Goal: Transaction & Acquisition: Subscribe to service/newsletter

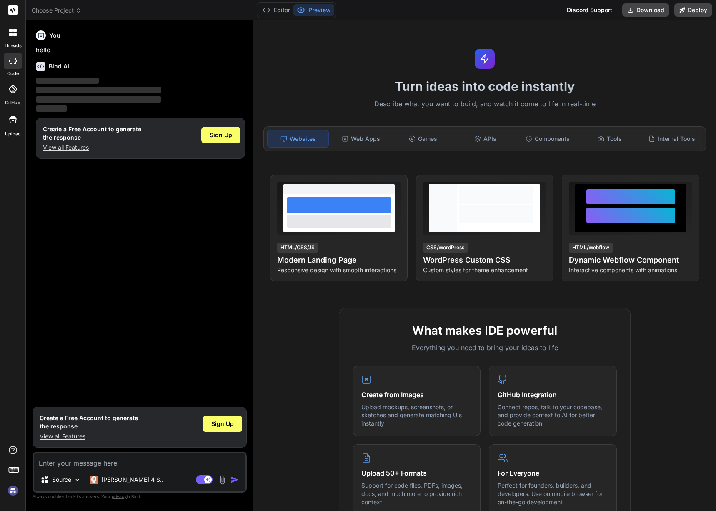
click at [13, 40] on div at bounding box center [13, 33] width 18 height 18
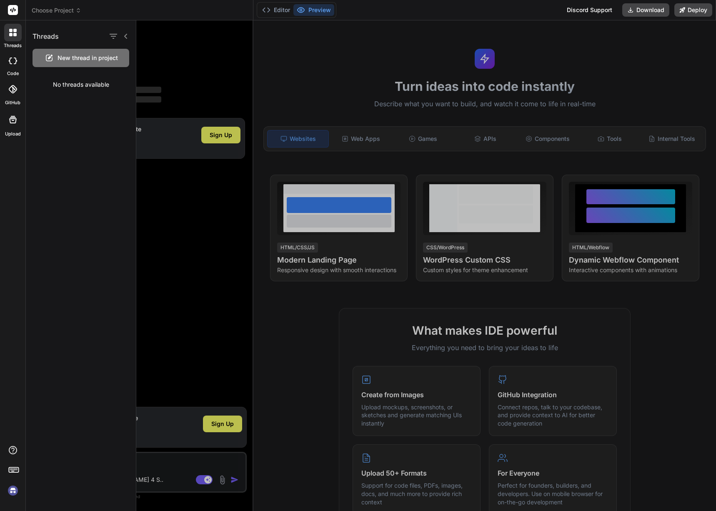
click at [9, 63] on icon at bounding box center [13, 61] width 8 height 7
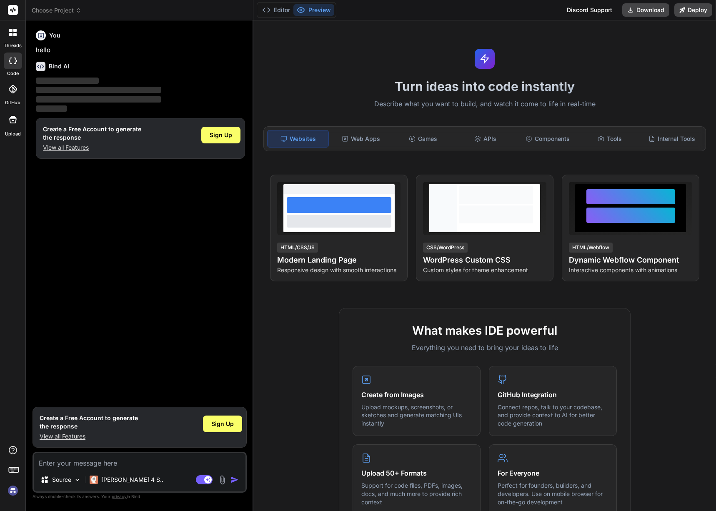
click at [13, 84] on div at bounding box center [13, 89] width 18 height 18
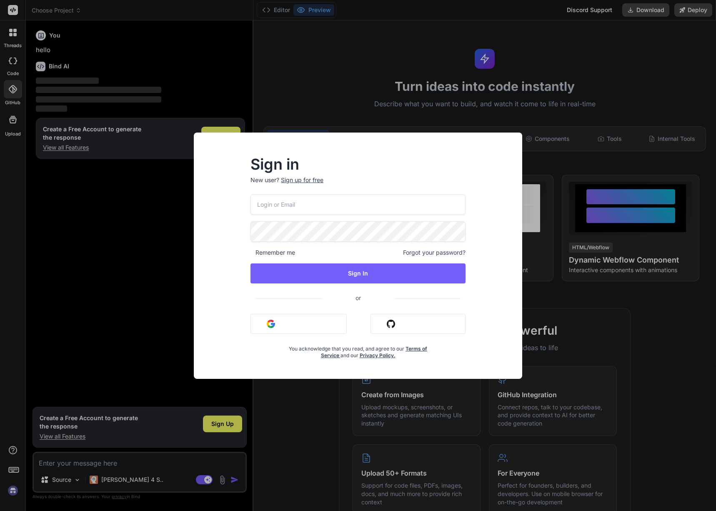
click at [20, 110] on div "Sign in New user? Sign up for free Remember me Forgot your password? Sign In or…" at bounding box center [358, 255] width 716 height 511
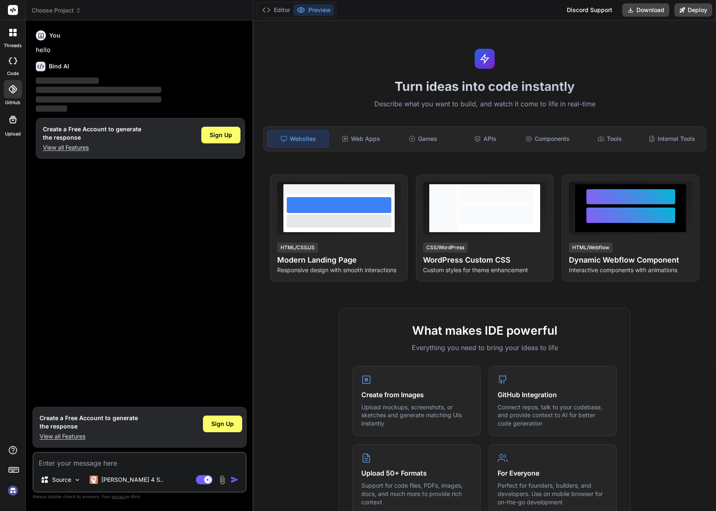
click at [16, 126] on div at bounding box center [13, 120] width 20 height 20
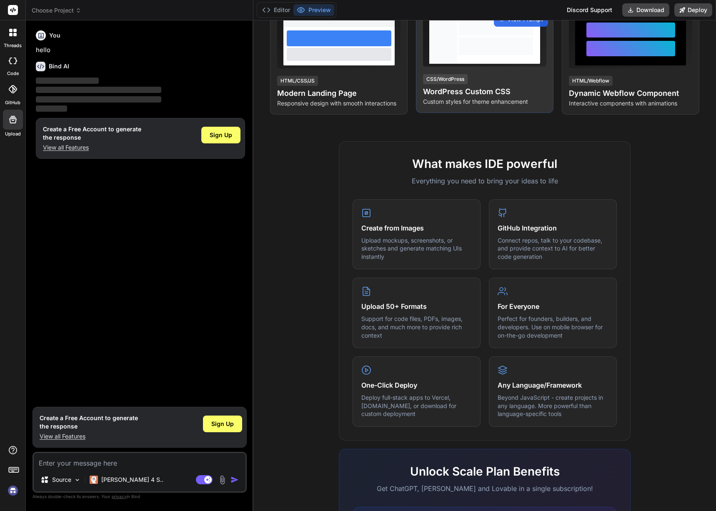
scroll to position [284, 0]
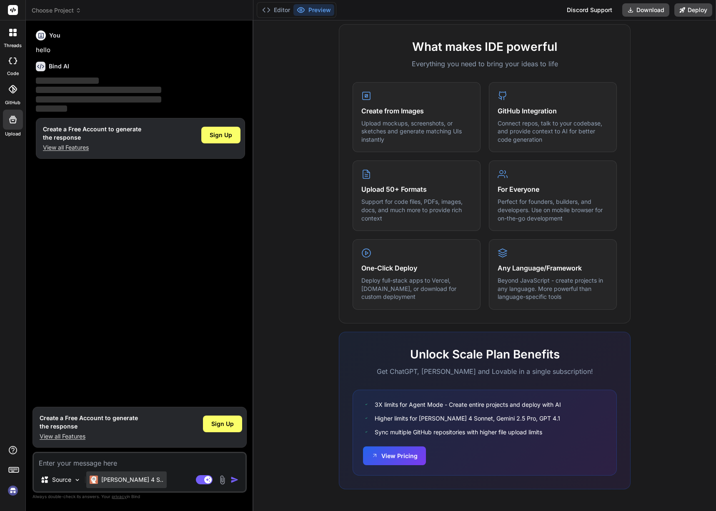
click at [118, 484] on div "Claude 4 S.." at bounding box center [126, 479] width 80 height 17
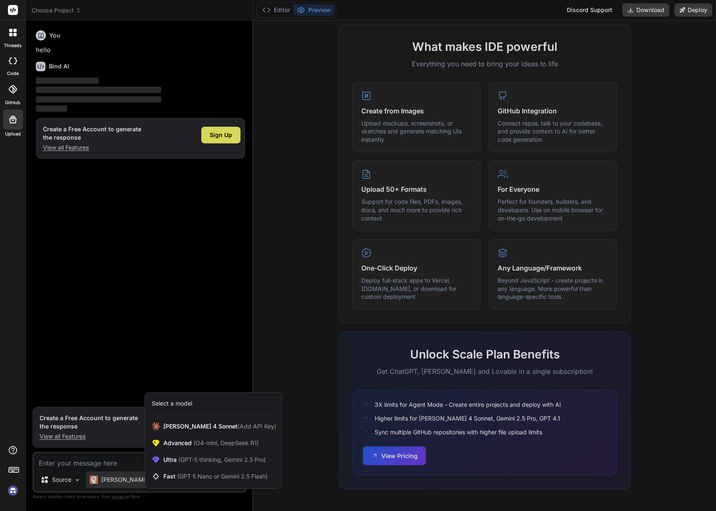
click at [12, 60] on icon at bounding box center [13, 61] width 8 height 7
click at [14, 34] on icon at bounding box center [14, 34] width 3 height 3
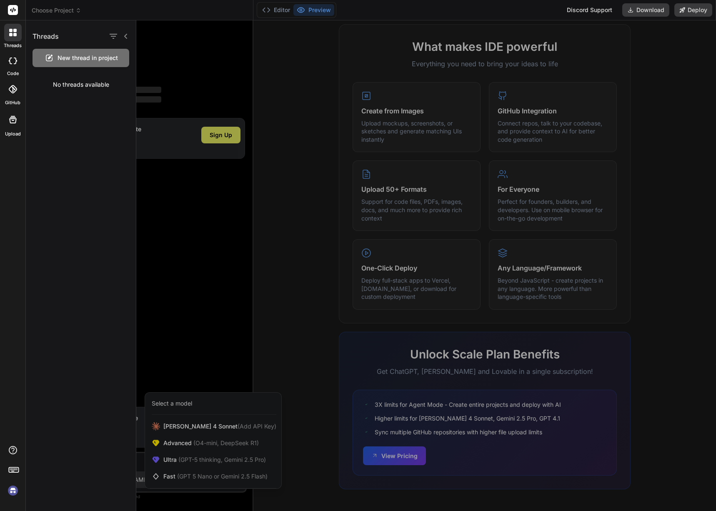
click at [13, 66] on div at bounding box center [13, 61] width 18 height 17
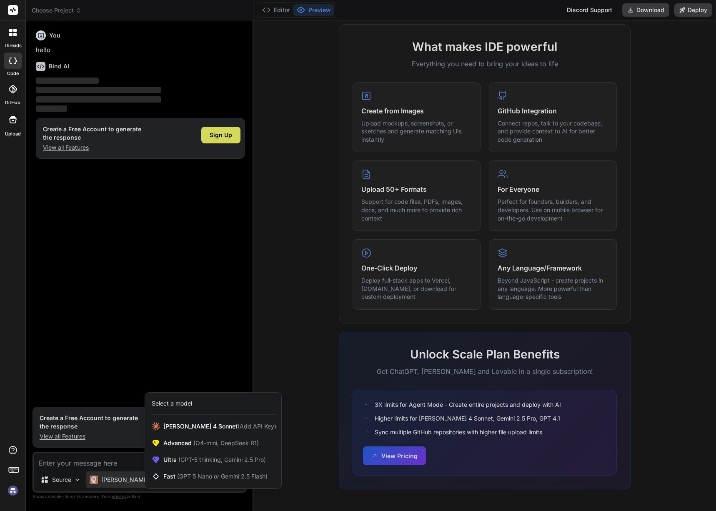
click at [10, 95] on div at bounding box center [13, 89] width 18 height 18
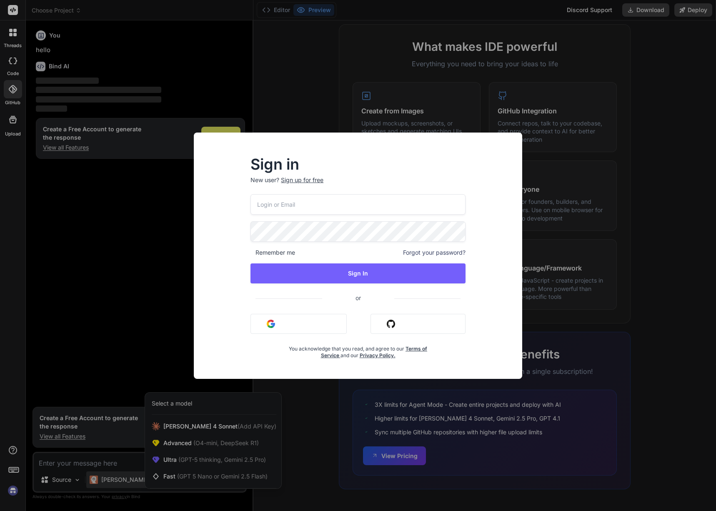
click at [11, 120] on div "Sign in New user? Sign up for free Remember me Forgot your password? Sign In or…" at bounding box center [358, 255] width 716 height 511
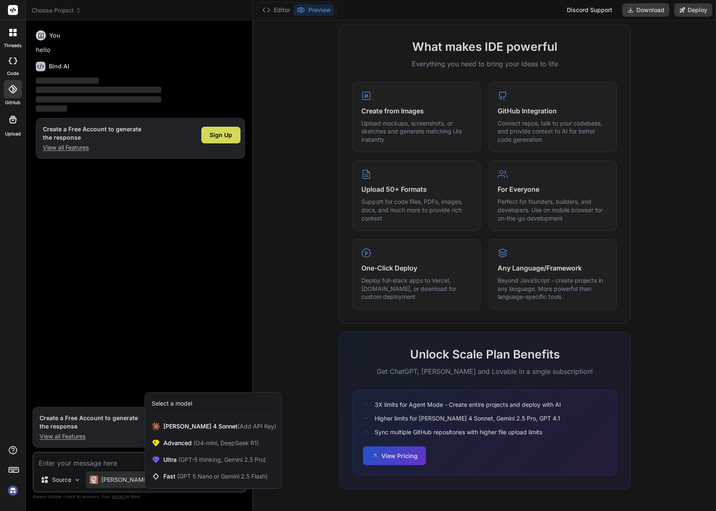
click at [13, 10] on rect at bounding box center [13, 10] width 10 height 10
click at [54, 12] on div at bounding box center [358, 255] width 716 height 511
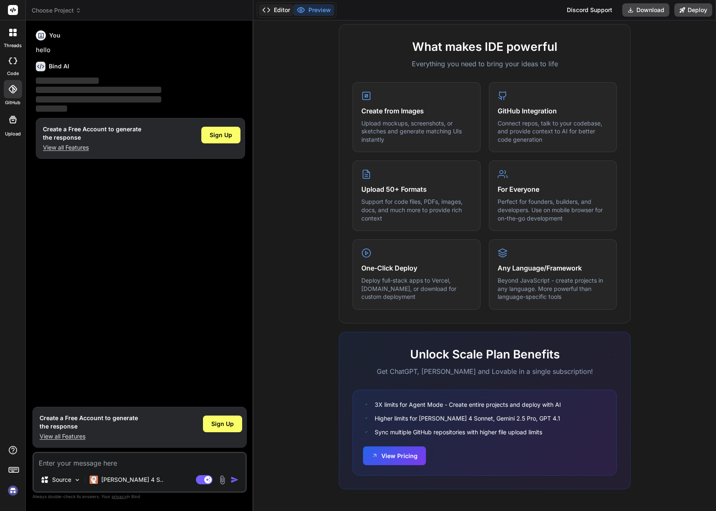
click at [281, 11] on button "Editor" at bounding box center [276, 10] width 35 height 12
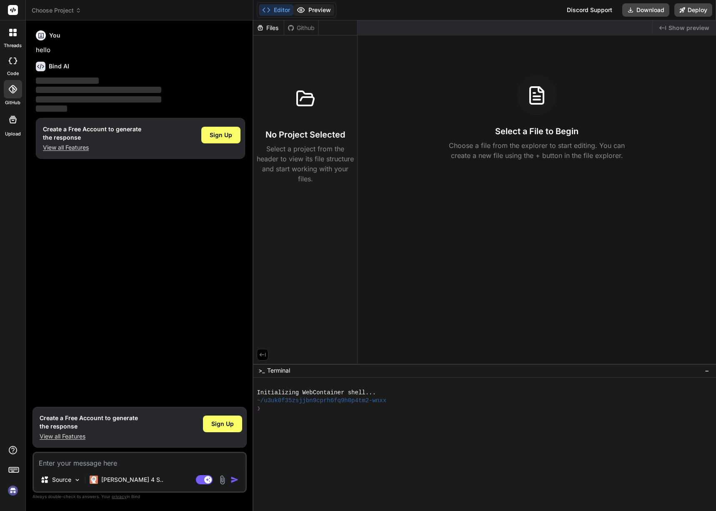
click at [307, 11] on button "Preview" at bounding box center [313, 10] width 41 height 12
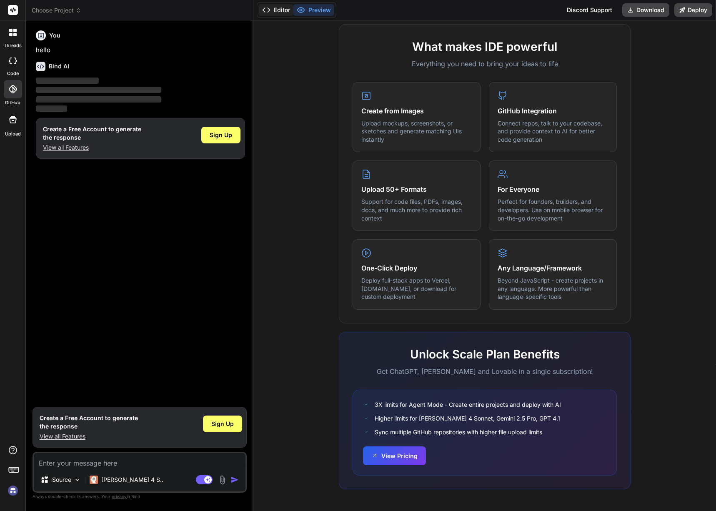
click at [274, 11] on button "Editor" at bounding box center [276, 10] width 35 height 12
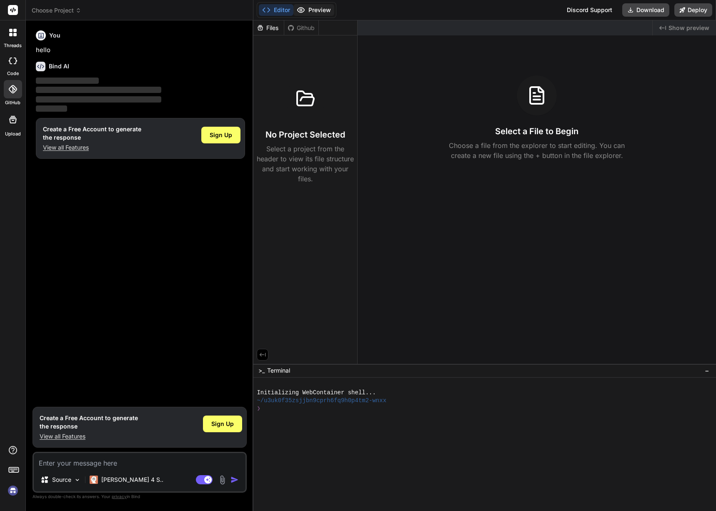
click at [315, 8] on button "Preview" at bounding box center [313, 10] width 41 height 12
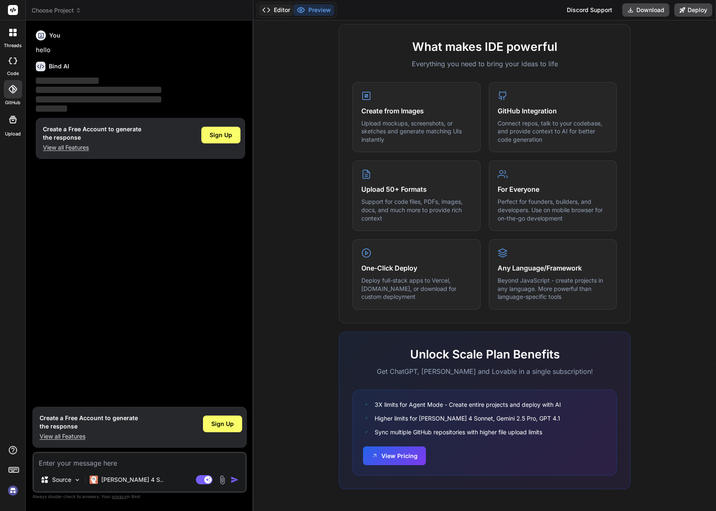
click at [280, 8] on button "Editor" at bounding box center [276, 10] width 35 height 12
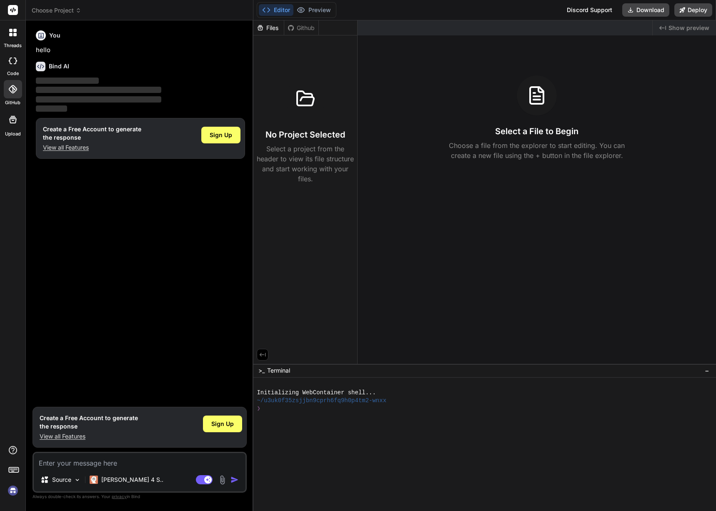
click at [16, 36] on icon at bounding box center [14, 34] width 3 height 3
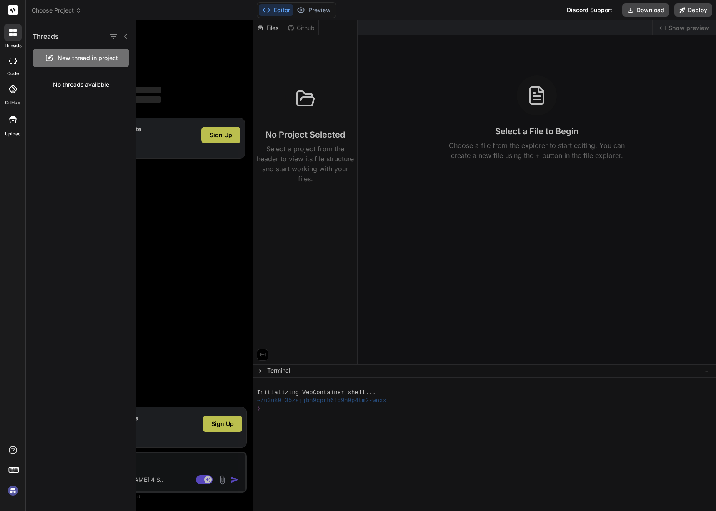
click at [16, 36] on icon at bounding box center [14, 34] width 3 height 3
click at [13, 12] on rect at bounding box center [13, 10] width 10 height 10
click at [591, 14] on div "Discord Support" at bounding box center [589, 9] width 55 height 13
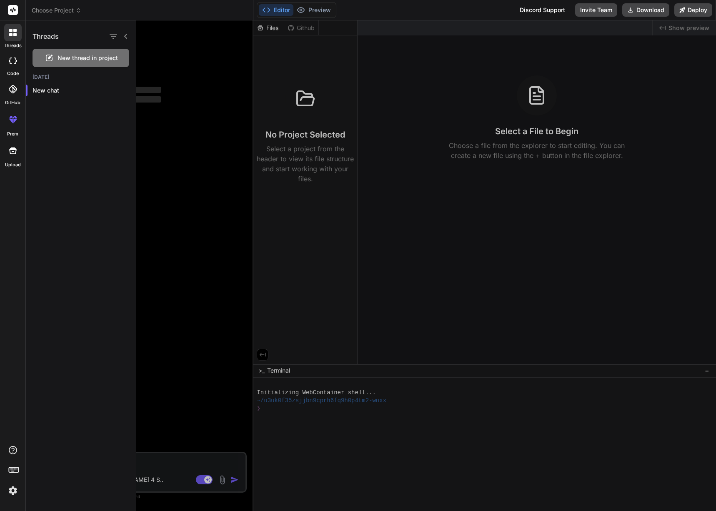
type textarea "x"
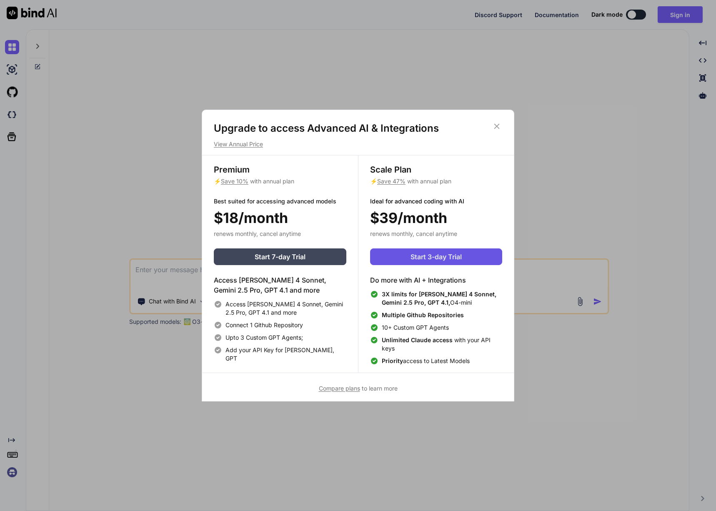
click at [422, 260] on span "Start 3-day Trial" at bounding box center [436, 257] width 51 height 10
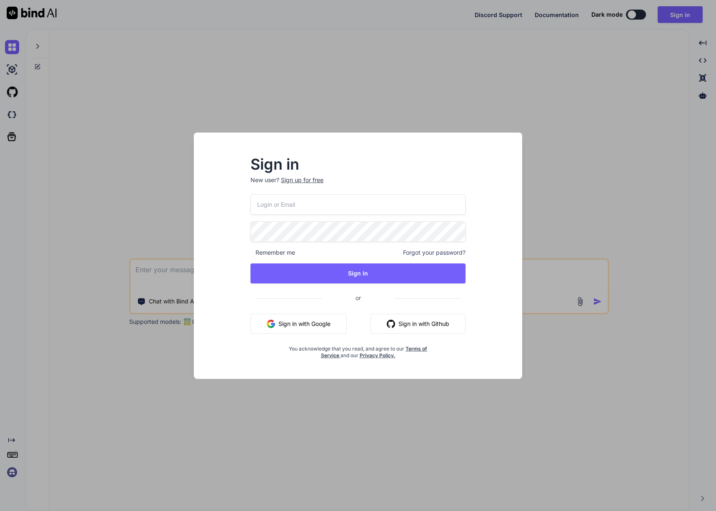
click at [303, 325] on button "Sign in with Google" at bounding box center [299, 324] width 96 height 20
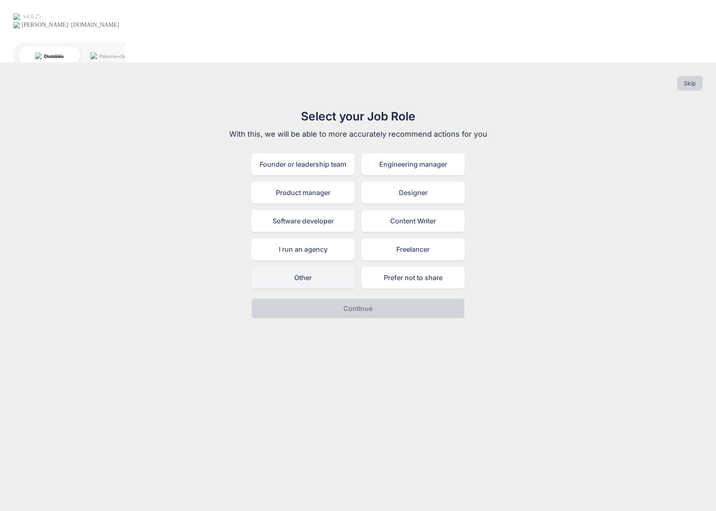
click at [329, 267] on div "Other" at bounding box center [302, 278] width 103 height 22
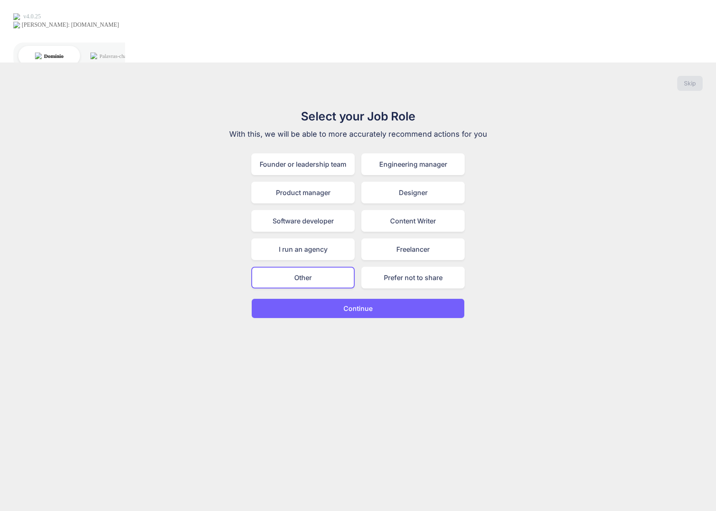
click at [356, 303] on p "Continue" at bounding box center [357, 308] width 29 height 10
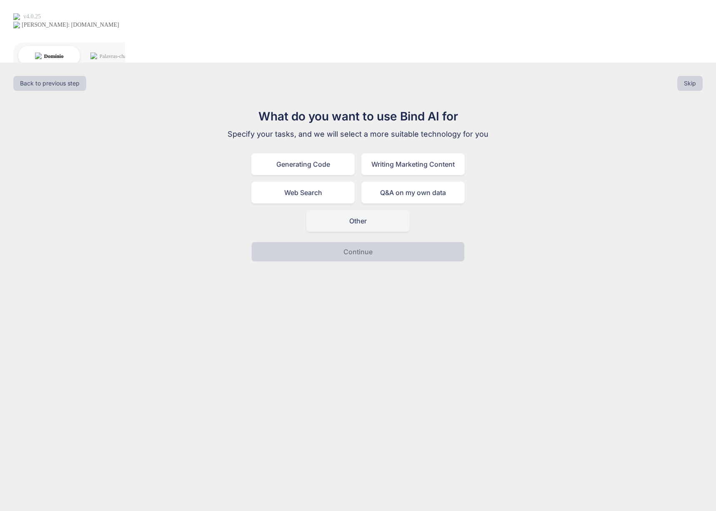
click at [371, 210] on div "Other" at bounding box center [357, 221] width 103 height 22
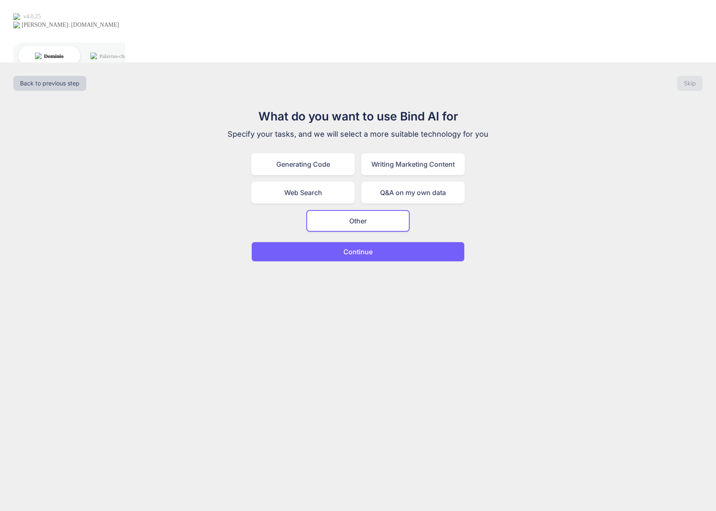
click at [366, 247] on p "Continue" at bounding box center [357, 252] width 29 height 10
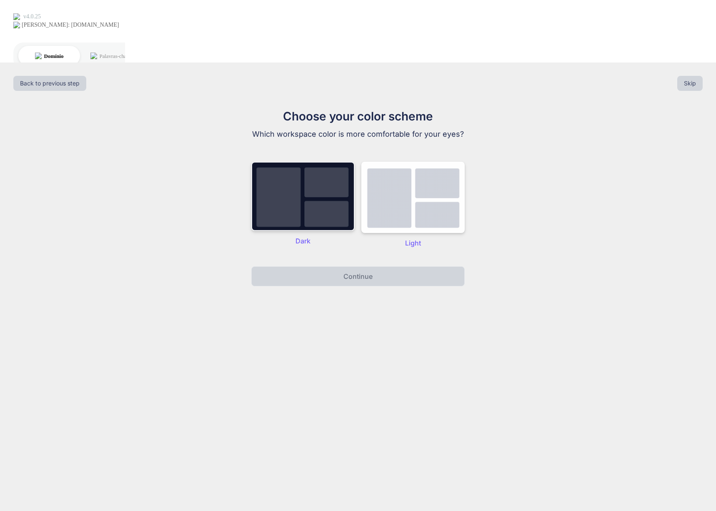
click at [311, 162] on img at bounding box center [302, 196] width 103 height 69
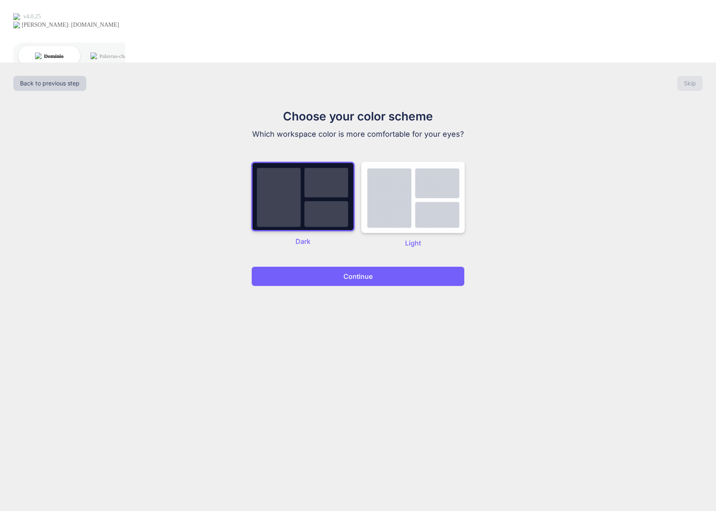
click at [353, 271] on p "Continue" at bounding box center [357, 276] width 29 height 10
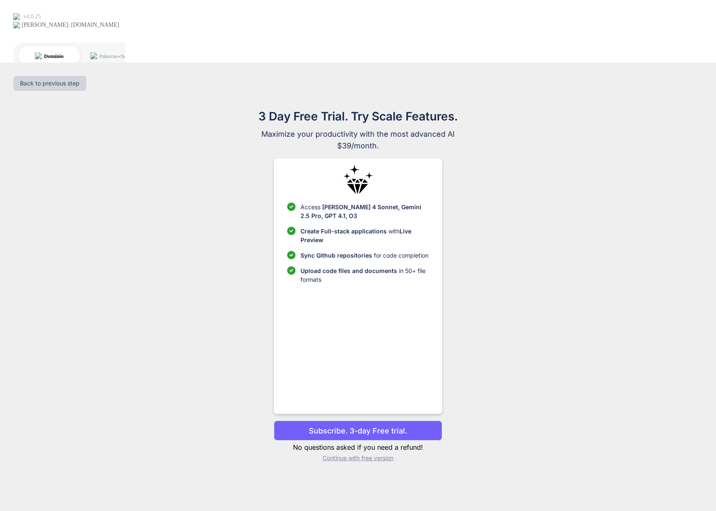
click at [353, 425] on p "Subscribe. 3-day Free trial." at bounding box center [358, 430] width 98 height 11
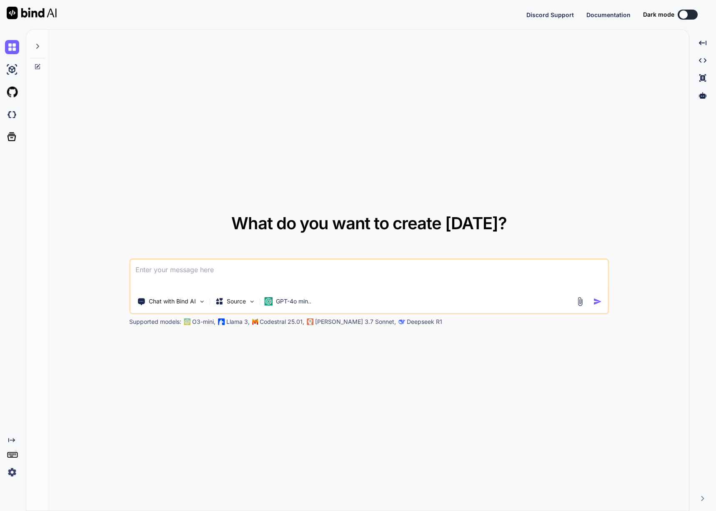
type textarea "x"
